Goal: Task Accomplishment & Management: Use online tool/utility

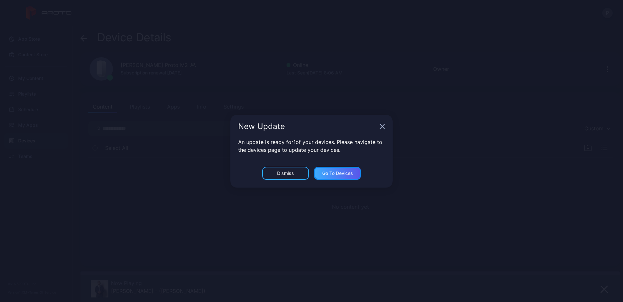
click at [340, 171] on div "Go to devices" at bounding box center [337, 172] width 31 height 5
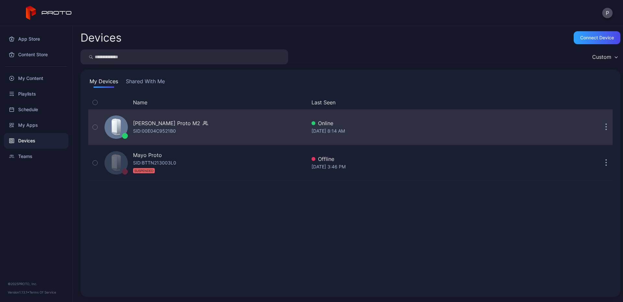
click at [176, 125] on div "[PERSON_NAME] Proto M2" at bounding box center [166, 123] width 67 height 8
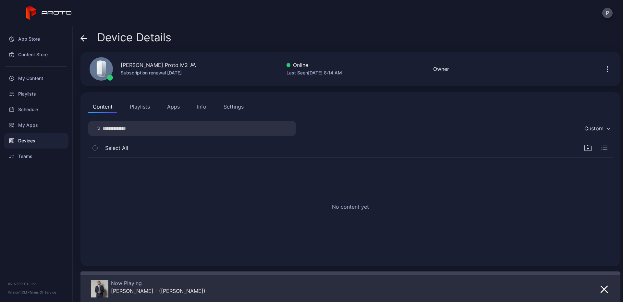
click at [179, 108] on button "Apps" at bounding box center [174, 106] width 22 height 13
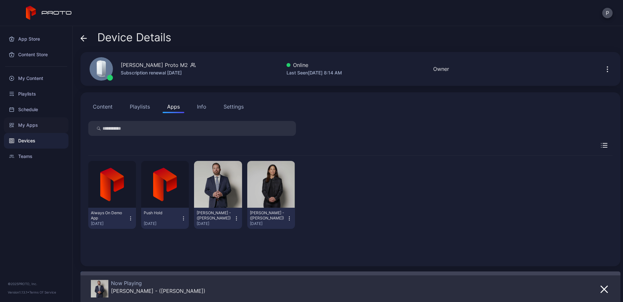
click at [26, 121] on div "My Apps" at bounding box center [36, 125] width 65 height 16
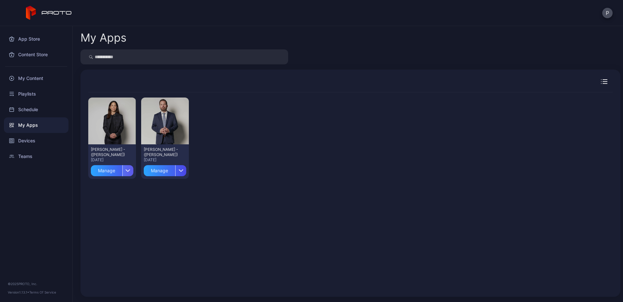
click at [126, 170] on icon "button" at bounding box center [128, 170] width 5 height 3
click at [97, 191] on button "Install" at bounding box center [111, 189] width 55 height 21
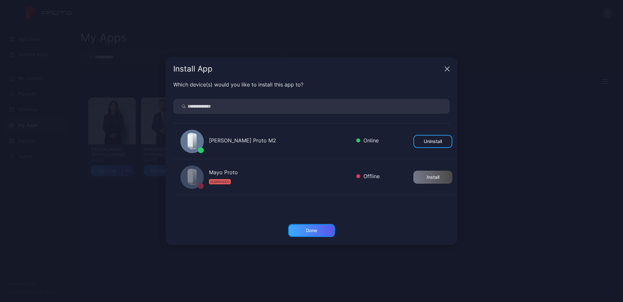
click at [318, 232] on div "Done" at bounding box center [311, 230] width 47 height 13
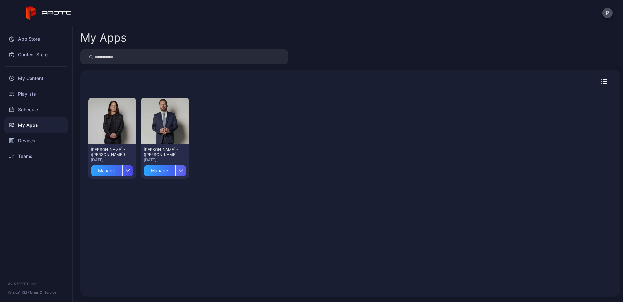
click at [180, 170] on icon "button" at bounding box center [181, 170] width 4 height 2
click at [165, 190] on button "Install" at bounding box center [163, 189] width 55 height 21
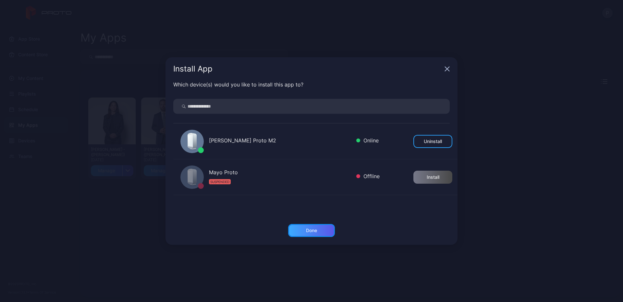
click at [309, 231] on div "Done" at bounding box center [311, 230] width 11 height 5
